Goal: Check status: Check status

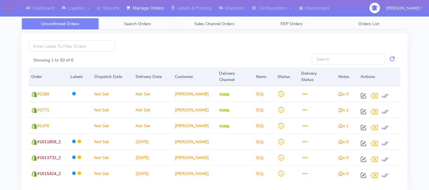
click at [146, 25] on span "Search Orders" at bounding box center [137, 24] width 27 height 6
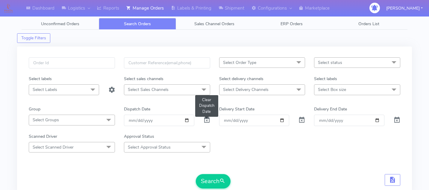
click at [205, 120] on span at bounding box center [206, 121] width 7 height 6
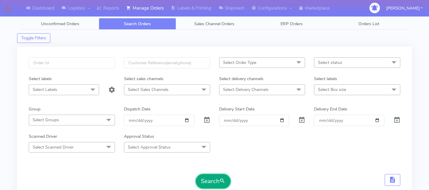
click at [204, 188] on button "Search" at bounding box center [213, 181] width 35 height 14
click at [96, 55] on div "Select Order Type Select All MEALS ATAVI One Off Pasta Club Gift Kit Event Unkn…" at bounding box center [214, 120] width 395 height 149
click at [95, 58] on input "text" at bounding box center [72, 62] width 86 height 11
paste input "1616688"
type input "1616688"
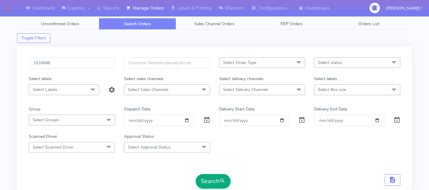
click at [208, 176] on button "Search" at bounding box center [213, 181] width 35 height 14
click at [96, 60] on input "1616688" at bounding box center [72, 62] width 86 height 11
